Goal: Task Accomplishment & Management: Manage account settings

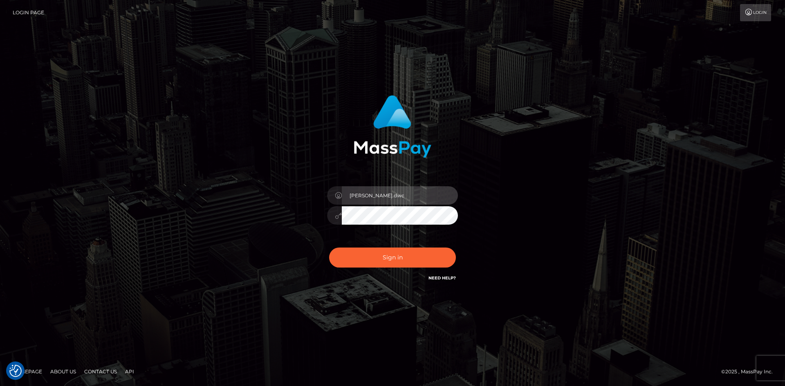
click at [394, 194] on input "[PERSON_NAME].dwc" at bounding box center [400, 195] width 116 height 18
type input "[PERSON_NAME].ouacboard"
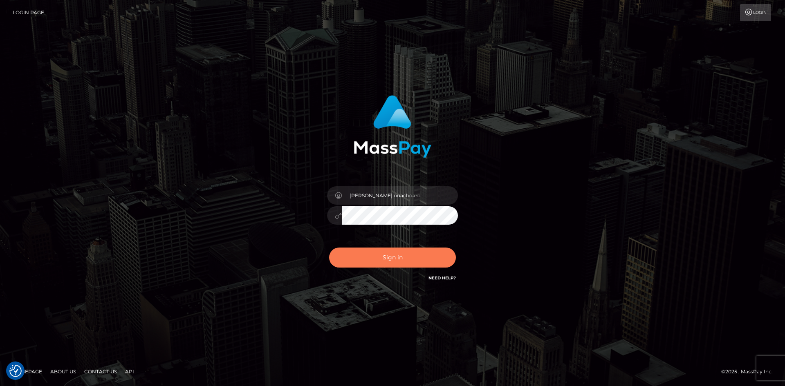
click at [396, 257] on button "Sign in" at bounding box center [392, 258] width 127 height 20
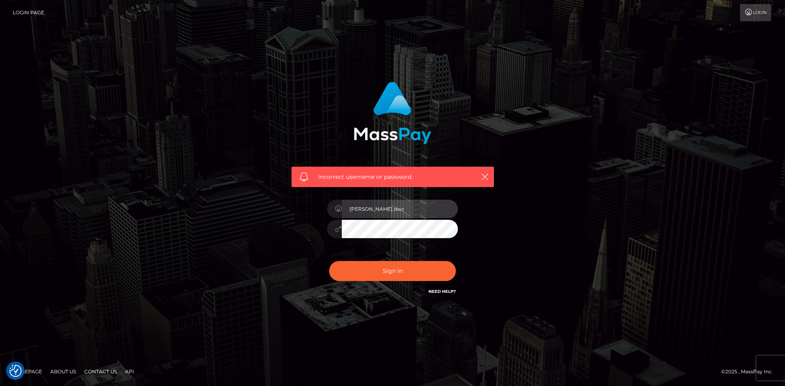
click at [421, 204] on input "[PERSON_NAME].dwc" at bounding box center [400, 209] width 116 height 18
type input "[PERSON_NAME].ouacboard"
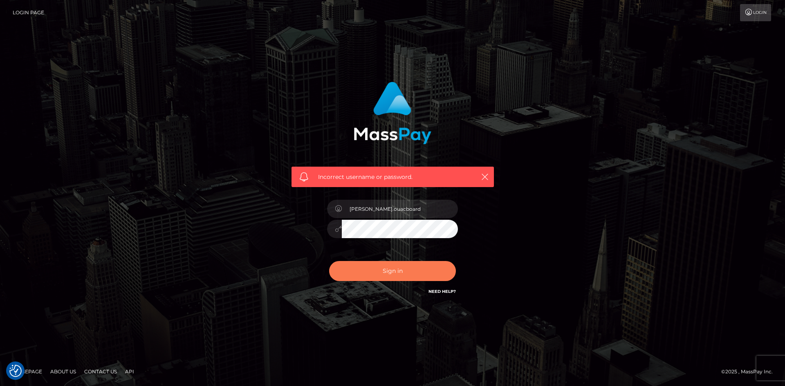
click at [411, 269] on button "Sign in" at bounding box center [392, 271] width 127 height 20
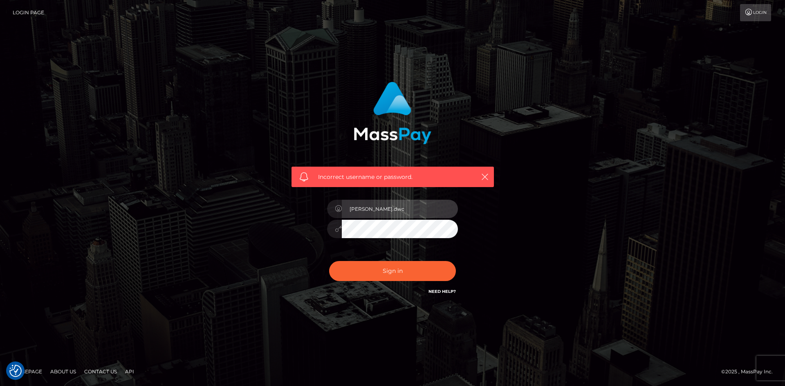
click at [404, 208] on input "[PERSON_NAME].dwc" at bounding box center [400, 209] width 116 height 18
type input "aubrey.ouacc"
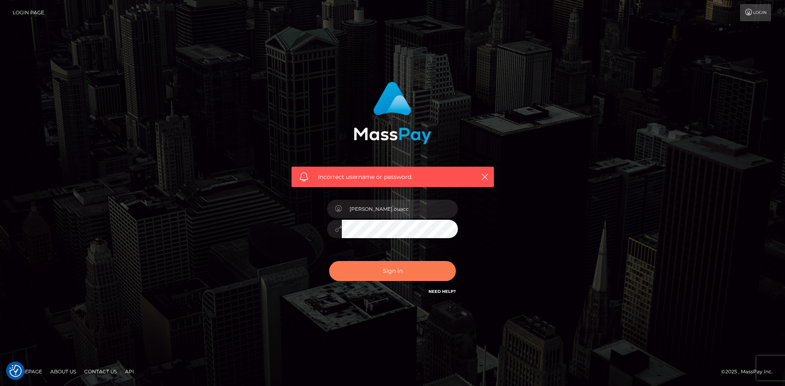
click at [397, 272] on button "Sign in" at bounding box center [392, 271] width 127 height 20
